Goal: Task Accomplishment & Management: Understand process/instructions

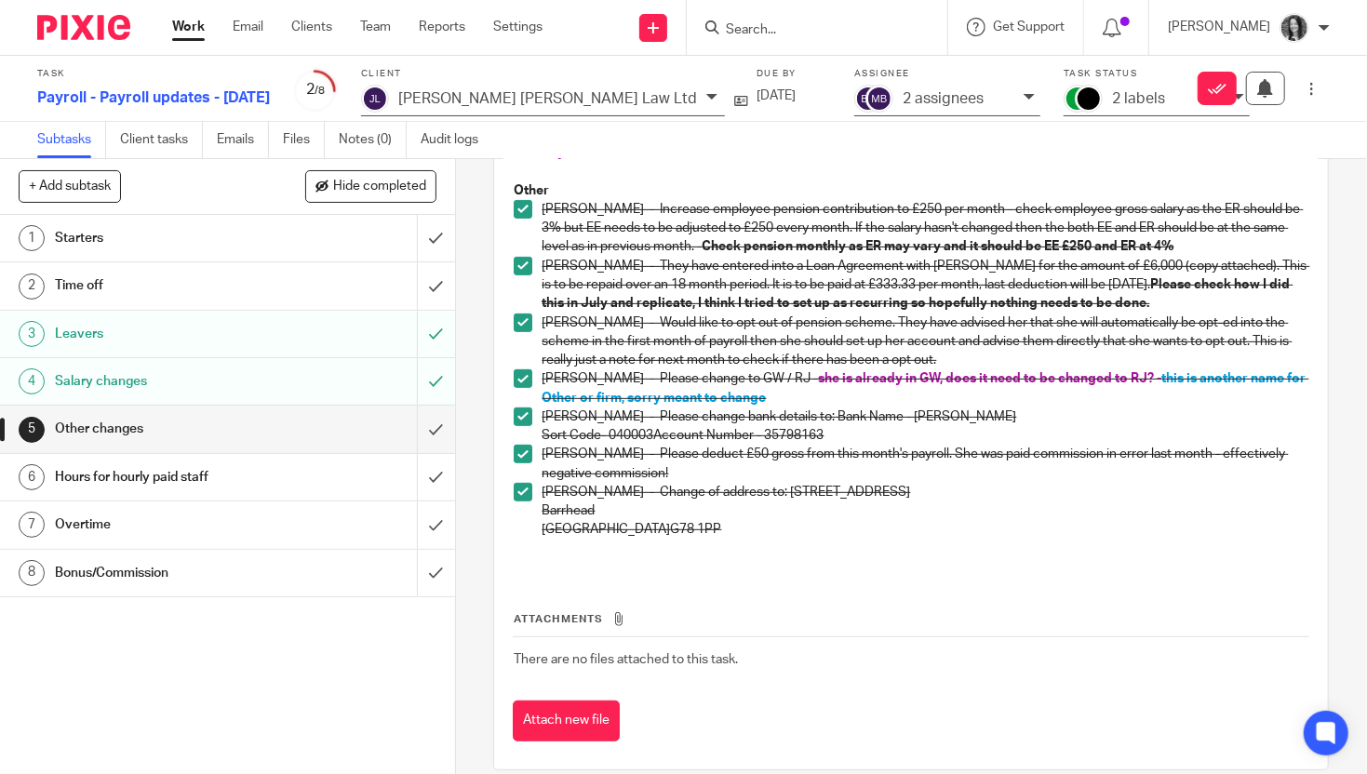
scroll to position [428, 0]
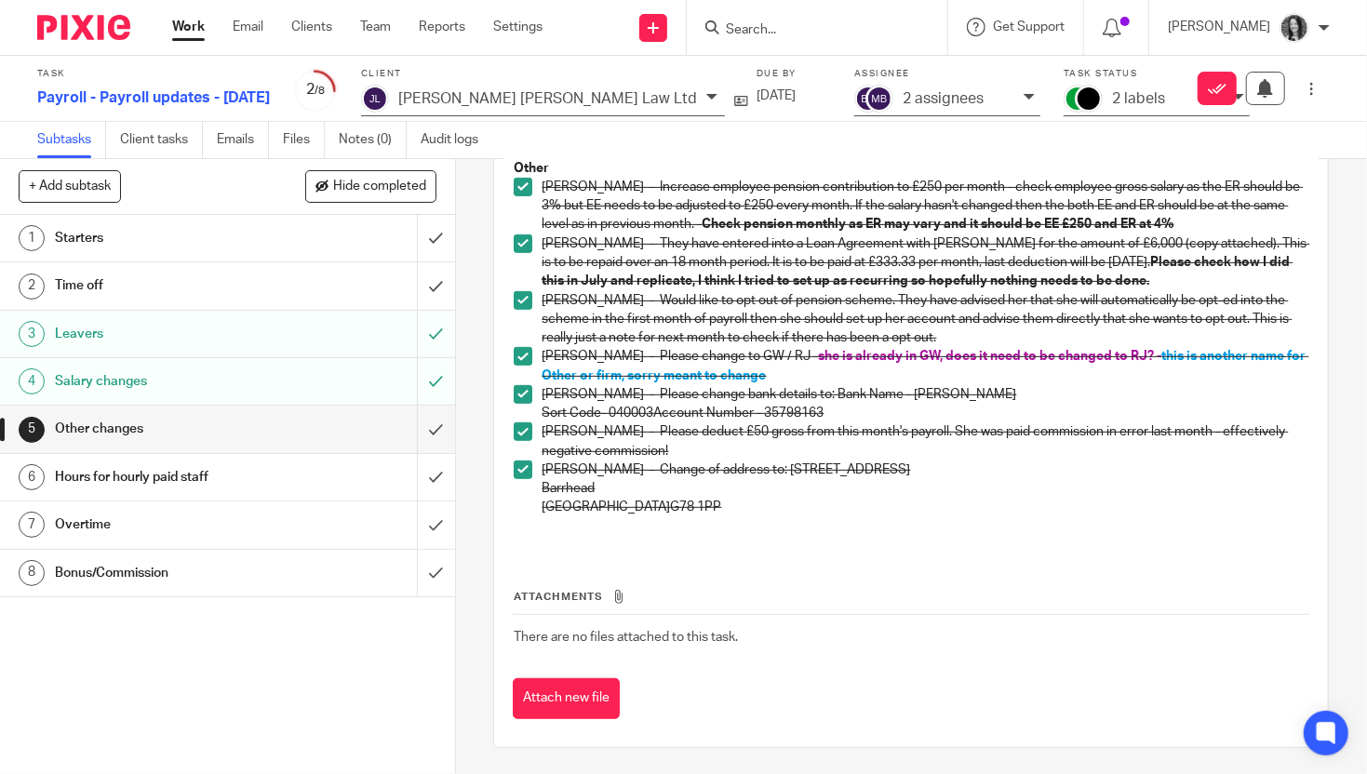
click at [229, 231] on h1 "Starters" at bounding box center [169, 238] width 229 height 28
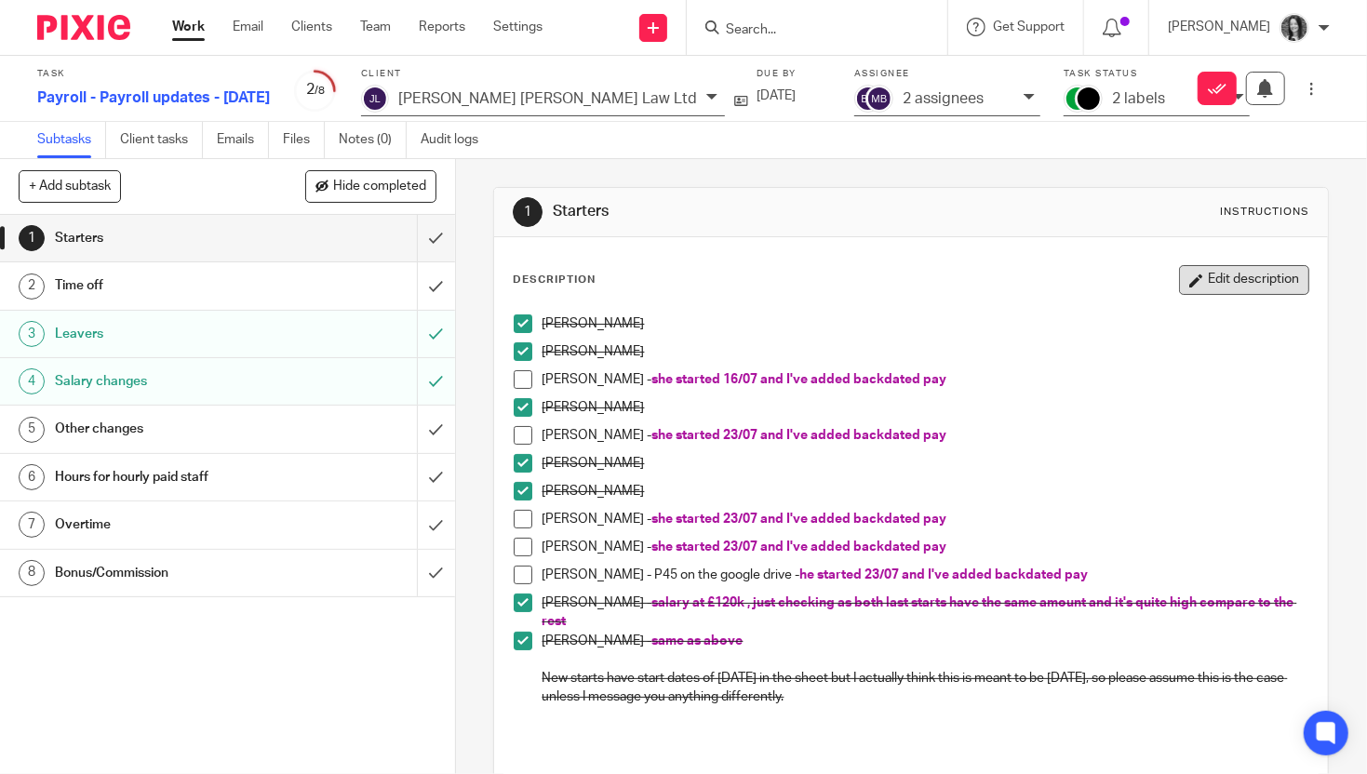
click at [1259, 287] on button "Edit description" at bounding box center [1244, 280] width 130 height 30
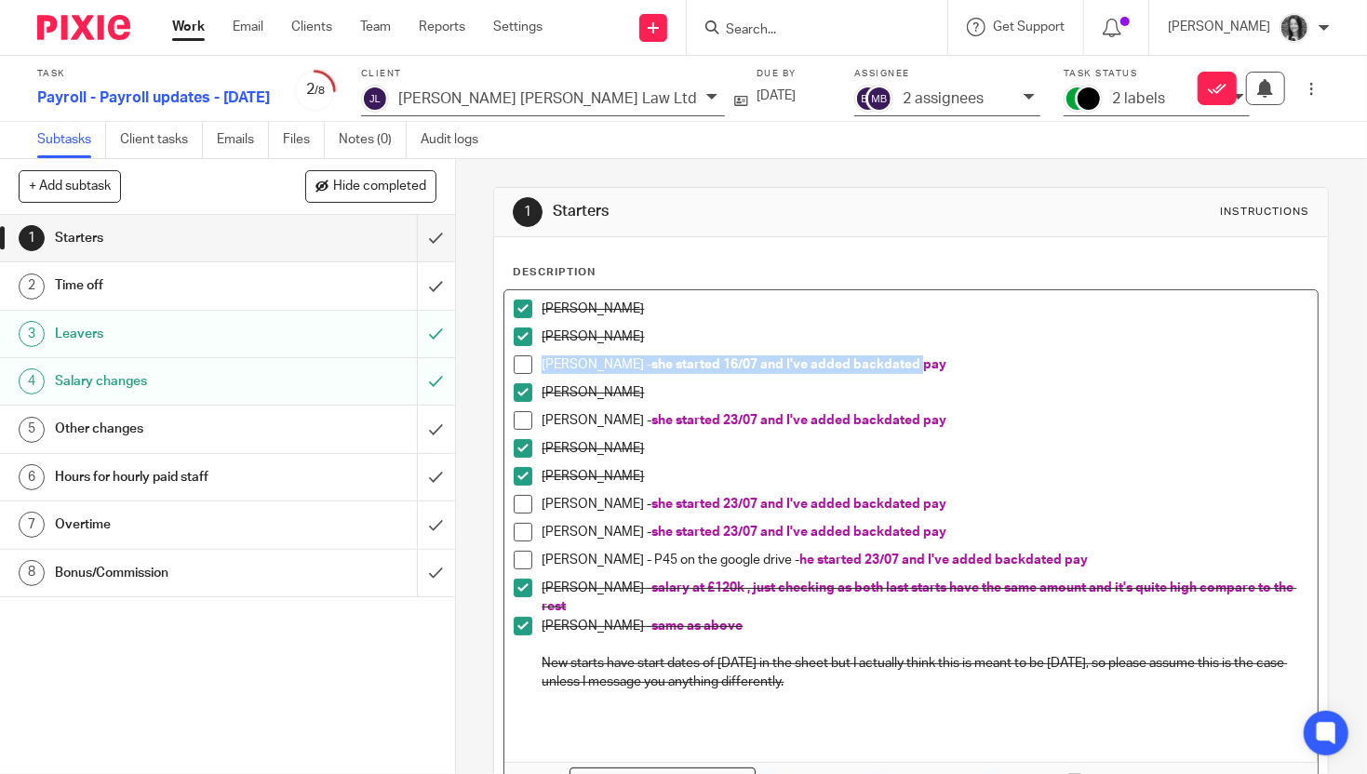
drag, startPoint x: 891, startPoint y: 370, endPoint x: 541, endPoint y: 365, distance: 350.0
click at [541, 365] on li "[PERSON_NAME] - she started 16/07 and I've added backdated pay" at bounding box center [911, 370] width 795 height 28
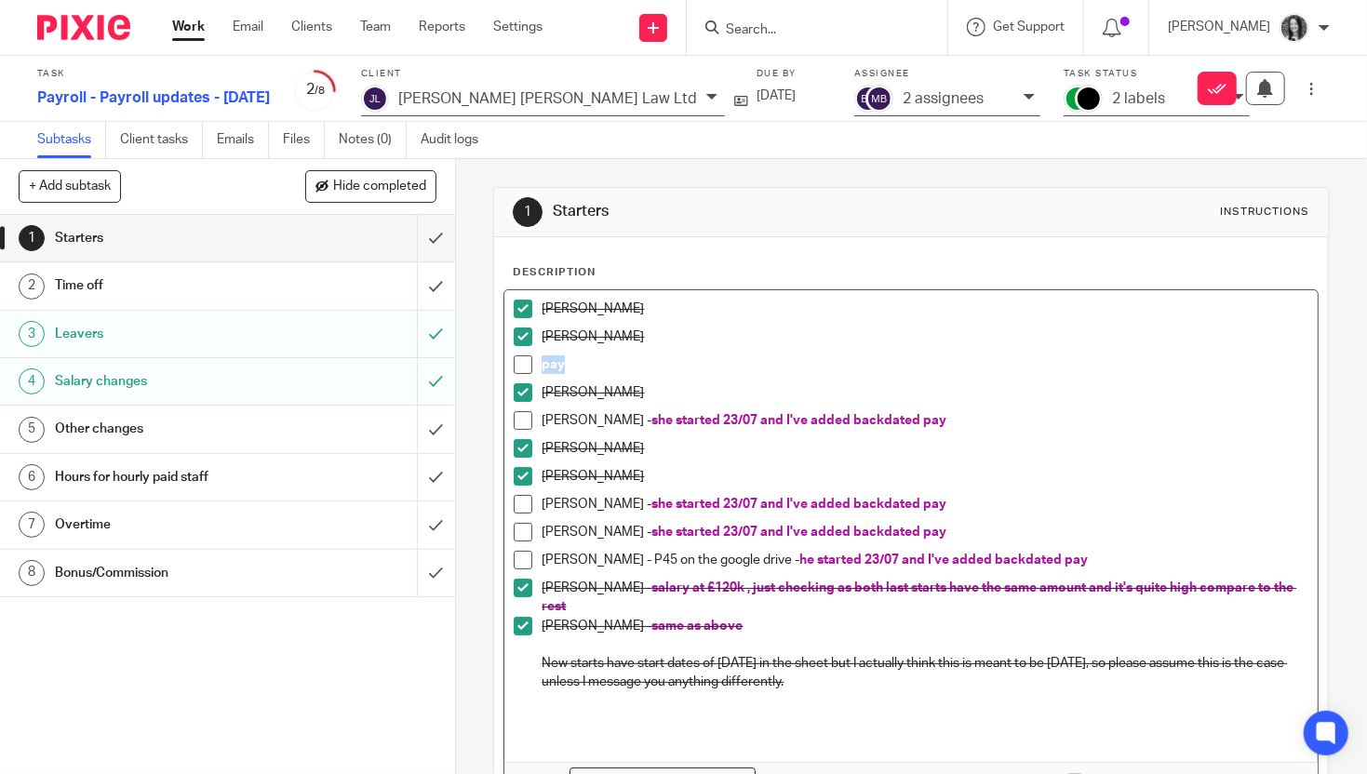
drag, startPoint x: 573, startPoint y: 357, endPoint x: 527, endPoint y: 370, distance: 48.3
click at [528, 370] on li "pay" at bounding box center [911, 370] width 795 height 28
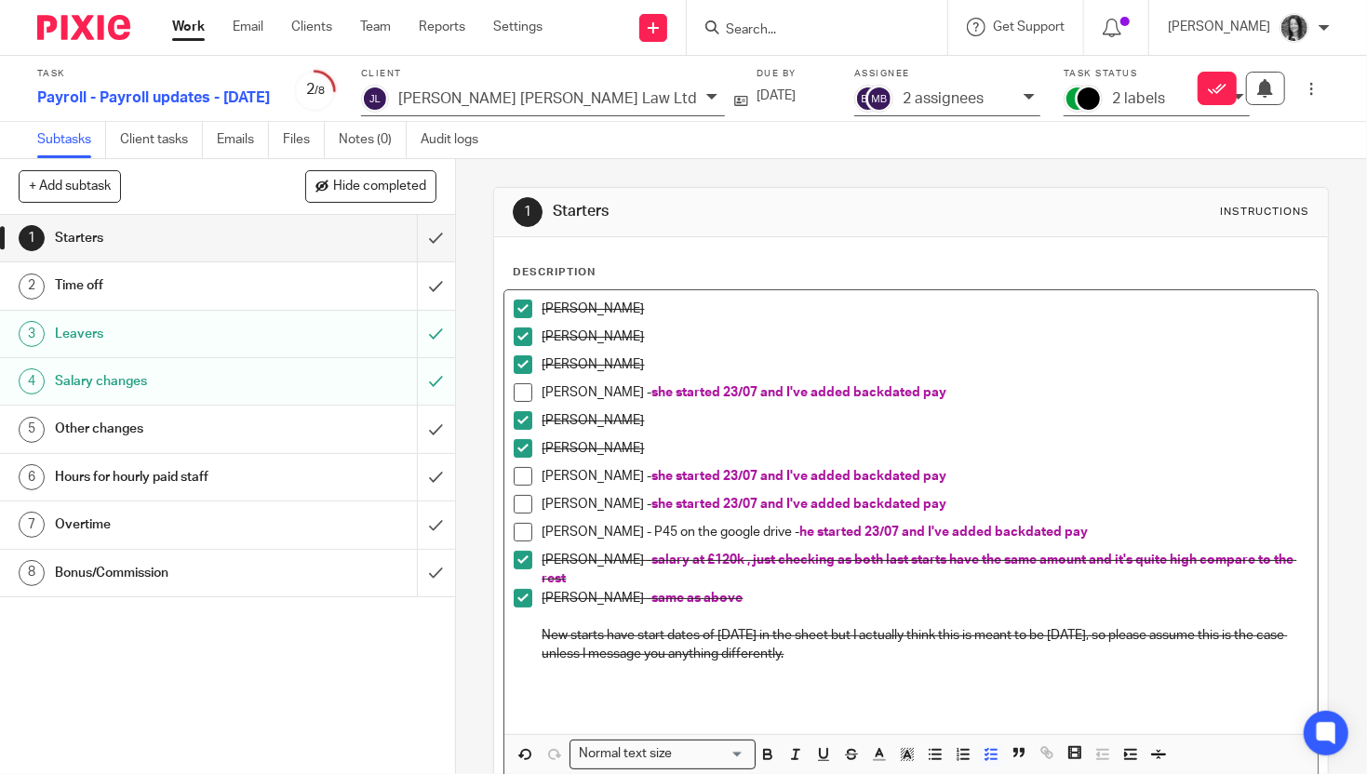
click at [520, 531] on span at bounding box center [523, 532] width 19 height 19
click at [525, 500] on span at bounding box center [523, 504] width 19 height 19
click at [523, 471] on span at bounding box center [523, 476] width 19 height 19
click at [527, 386] on span at bounding box center [523, 392] width 19 height 19
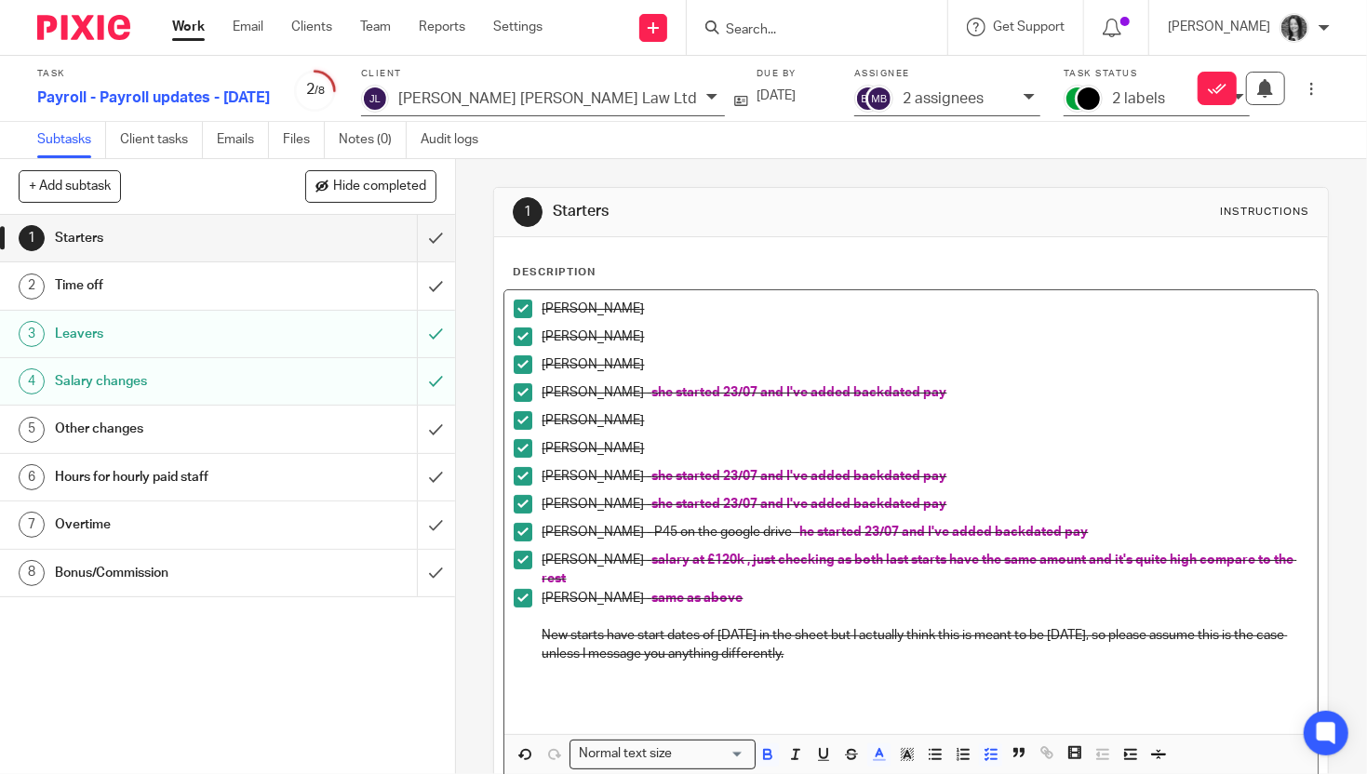
click at [786, 601] on p "[PERSON_NAME] - same as above" at bounding box center [925, 598] width 767 height 19
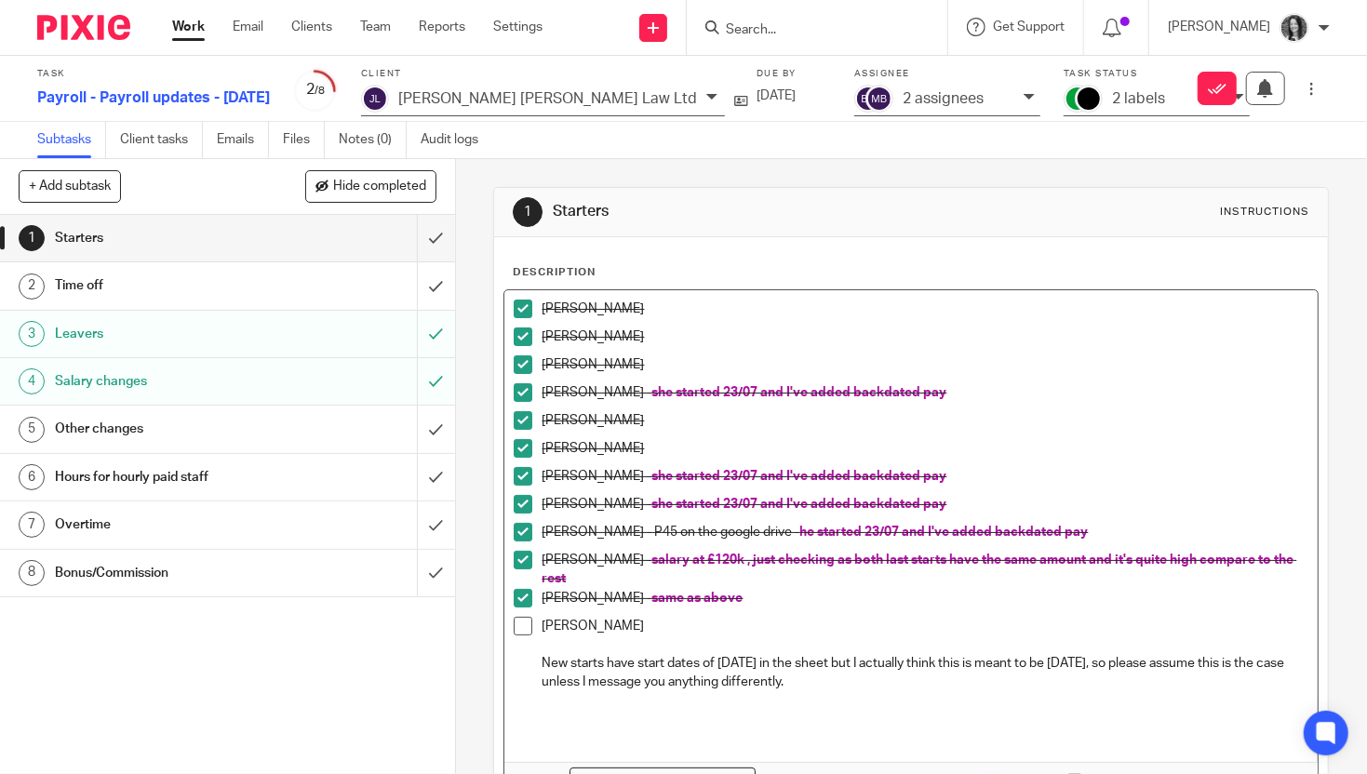
click at [526, 617] on span at bounding box center [523, 626] width 19 height 19
